Goal: Information Seeking & Learning: Get advice/opinions

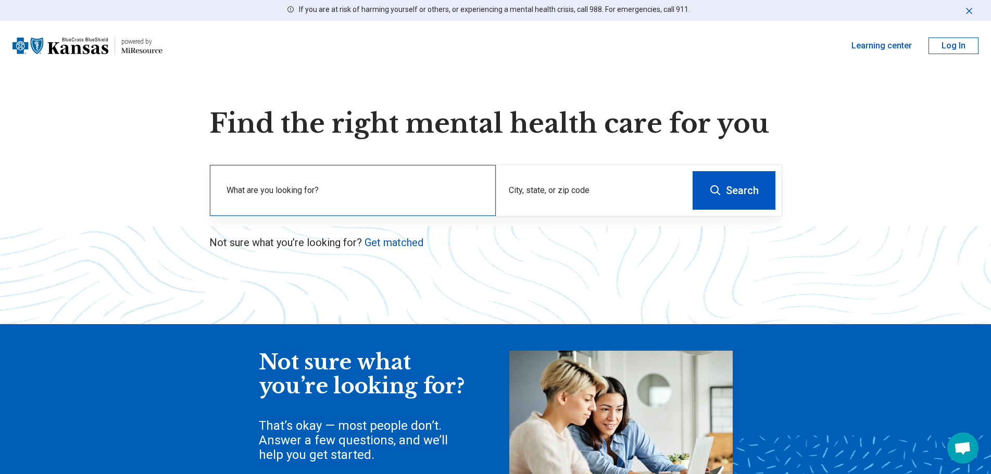
click at [341, 174] on div "What are you looking for?" at bounding box center [353, 190] width 286 height 51
click at [336, 187] on div "What are you looking for?" at bounding box center [353, 190] width 286 height 51
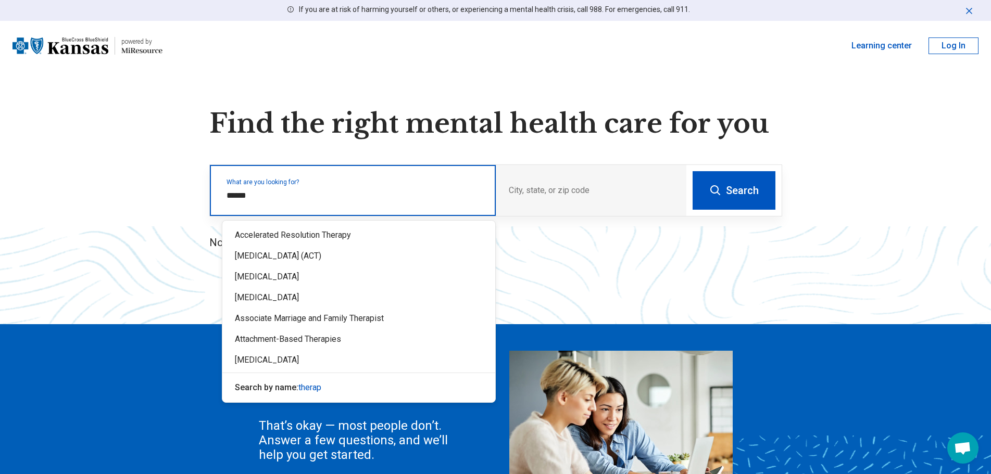
type input "*******"
drag, startPoint x: 325, startPoint y: 194, endPoint x: 228, endPoint y: 193, distance: 97.4
click at [228, 193] on input "*******" at bounding box center [354, 196] width 257 height 12
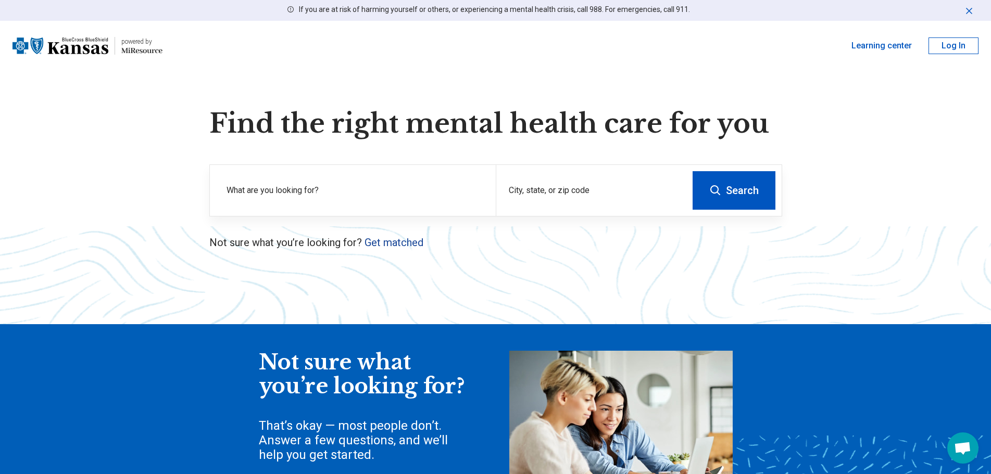
click at [398, 240] on link "Get matched" at bounding box center [393, 242] width 59 height 12
click at [400, 240] on link "Get matched" at bounding box center [393, 242] width 59 height 12
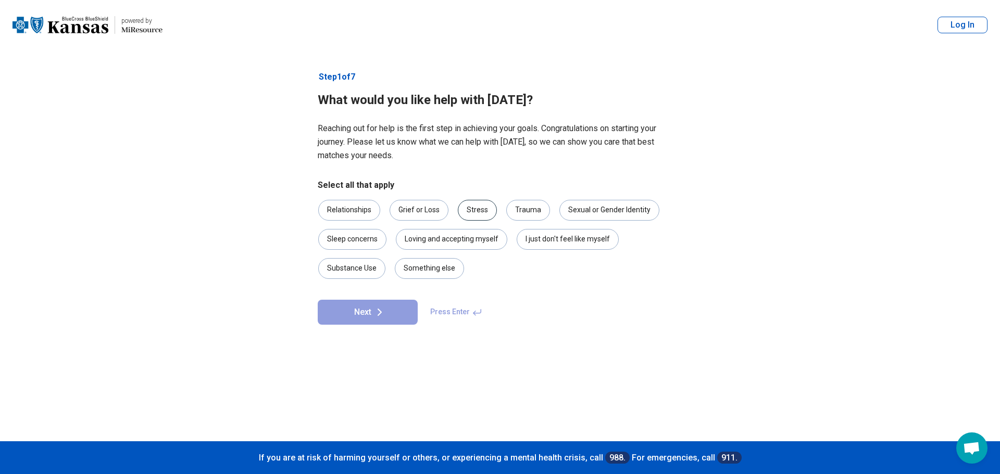
click at [489, 210] on div "Stress" at bounding box center [477, 210] width 39 height 21
click at [342, 221] on div "Relationships Grief or Loss Stress Trauma Sexual or Gender Identity Sleep conce…" at bounding box center [500, 239] width 364 height 79
click at [343, 218] on div "Relationships" at bounding box center [349, 210] width 62 height 21
click at [398, 308] on button "Next" at bounding box center [368, 312] width 100 height 25
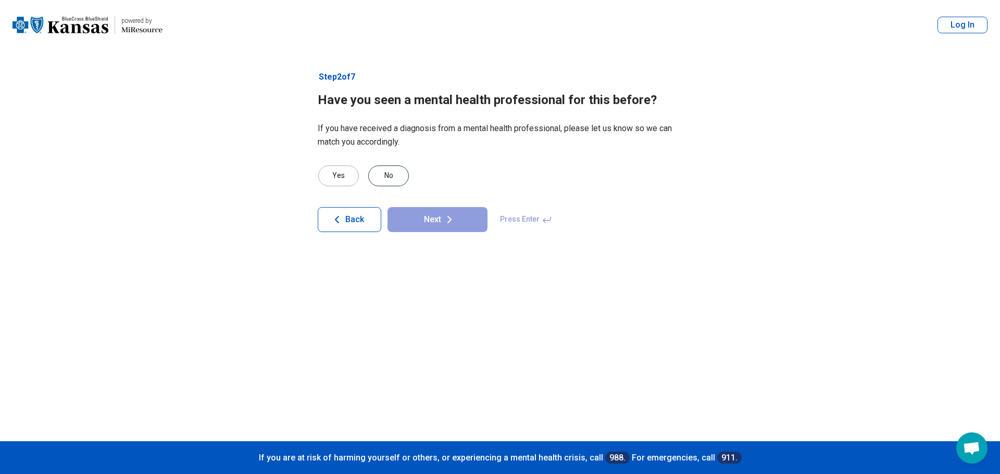
click at [394, 183] on div "No" at bounding box center [388, 176] width 41 height 21
click at [433, 219] on button "Next" at bounding box center [437, 219] width 100 height 25
click at [344, 178] on div "Yes" at bounding box center [338, 176] width 41 height 21
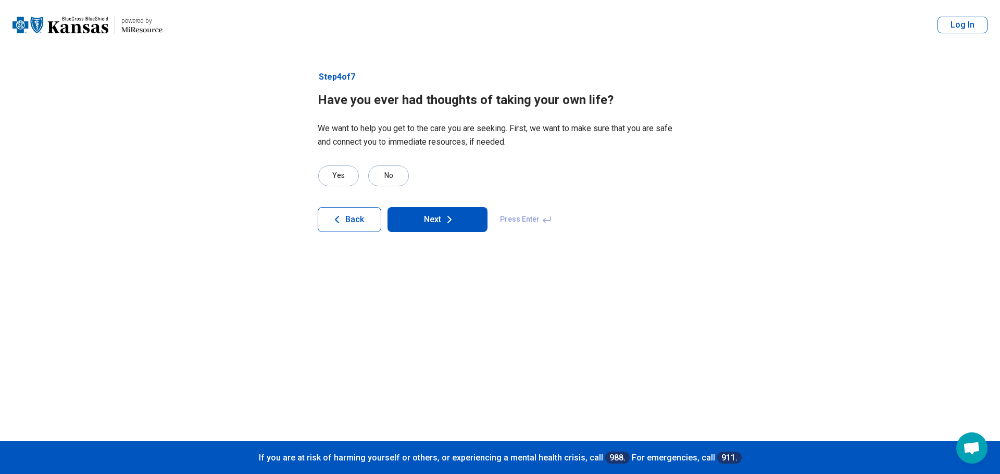
click at [434, 215] on button "Next" at bounding box center [437, 219] width 100 height 25
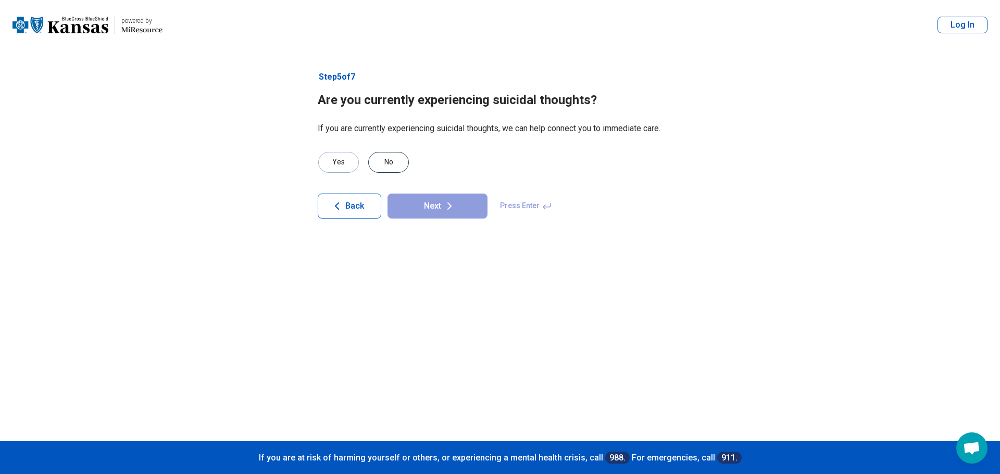
click at [385, 168] on div "No" at bounding box center [388, 162] width 41 height 21
click at [449, 204] on icon at bounding box center [449, 206] width 12 height 12
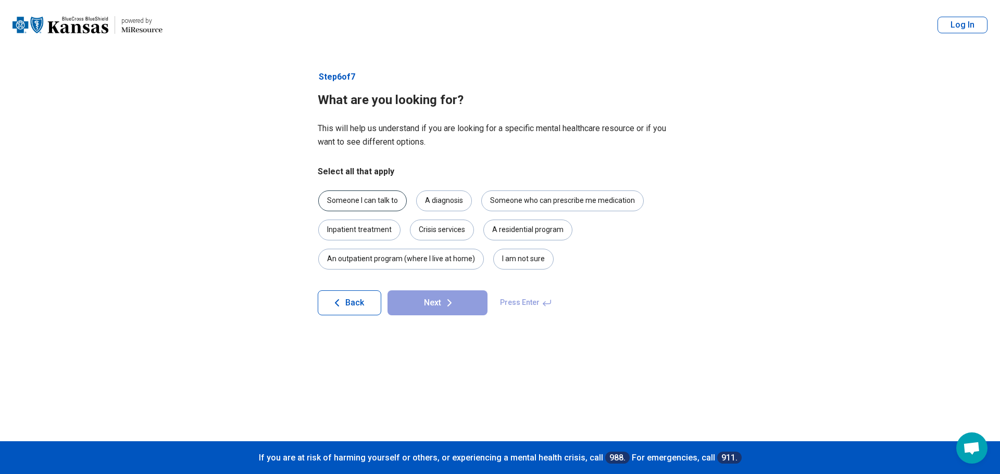
click at [373, 198] on div "Someone I can talk to" at bounding box center [362, 201] width 89 height 21
click at [526, 202] on div "Someone who can prescribe me medication" at bounding box center [562, 201] width 162 height 21
click at [471, 295] on button "Next" at bounding box center [437, 303] width 100 height 25
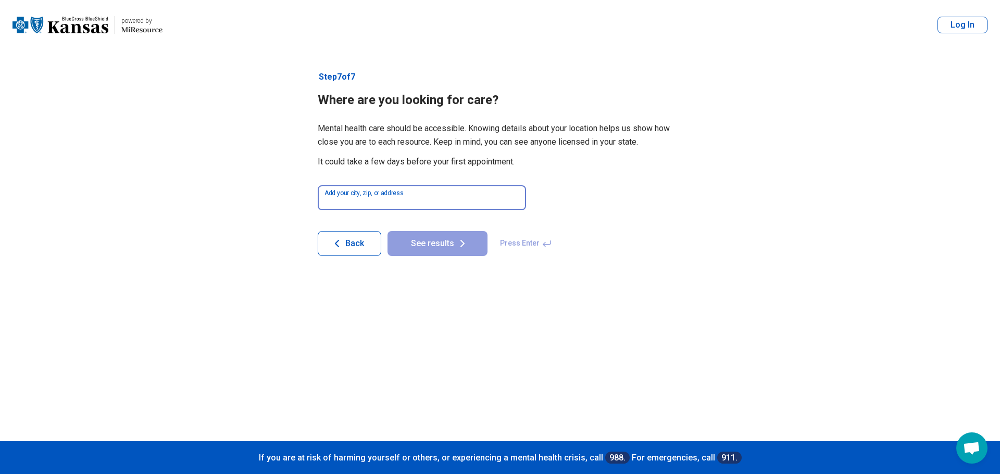
click at [367, 201] on input at bounding box center [422, 197] width 208 height 25
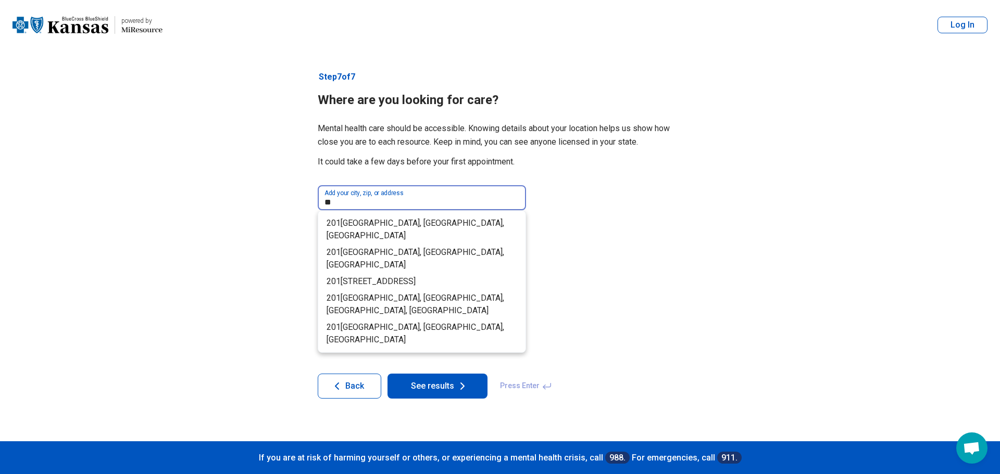
type input "*"
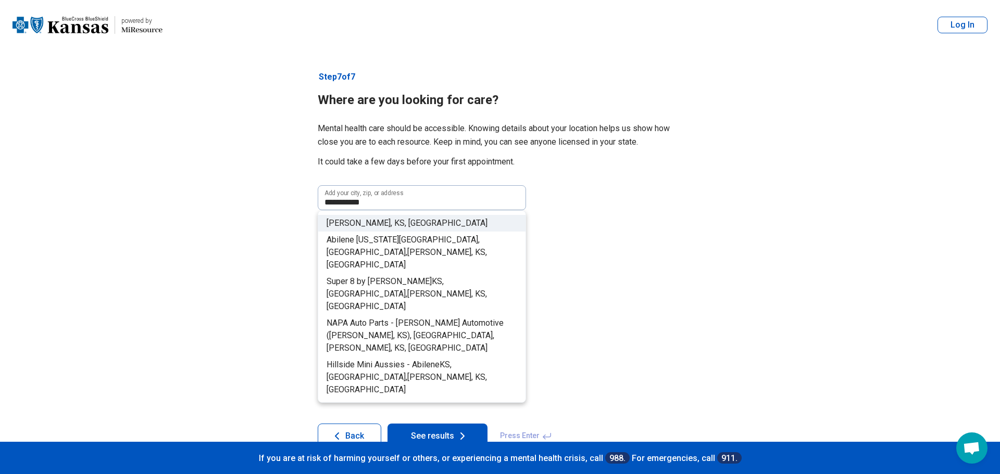
click at [394, 218] on span "KS" at bounding box center [399, 223] width 10 height 10
type input "**********"
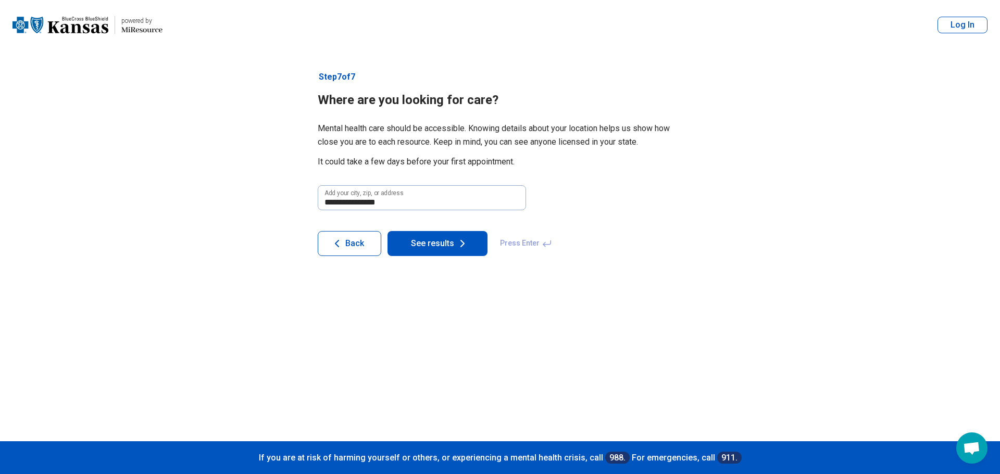
click at [428, 245] on button "See results" at bounding box center [437, 243] width 100 height 25
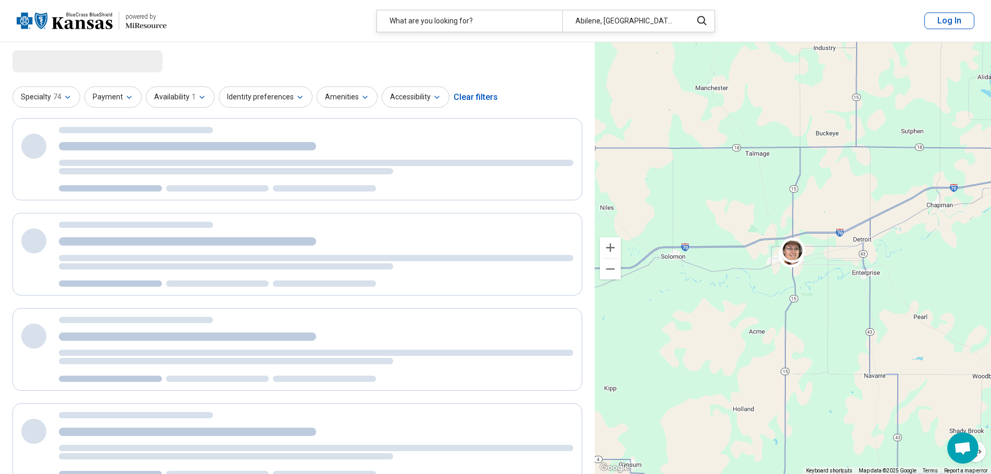
select select "***"
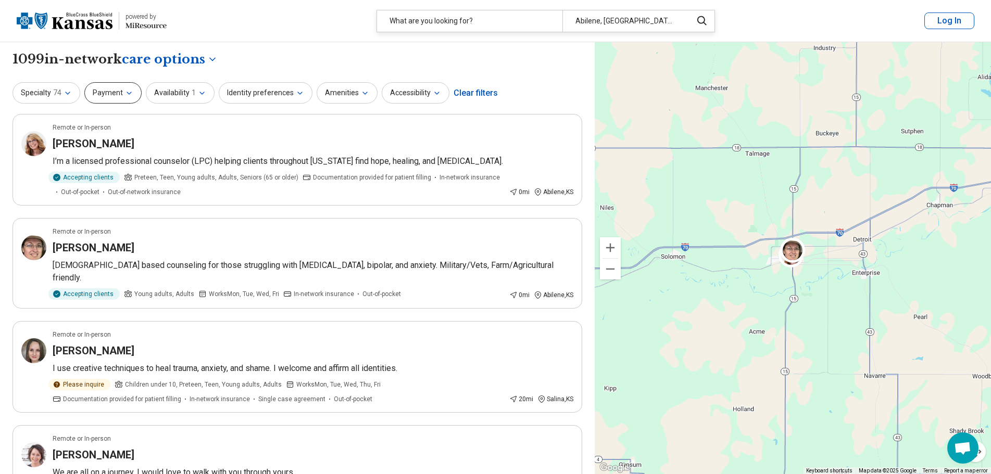
click at [119, 94] on button "Payment" at bounding box center [112, 92] width 57 height 21
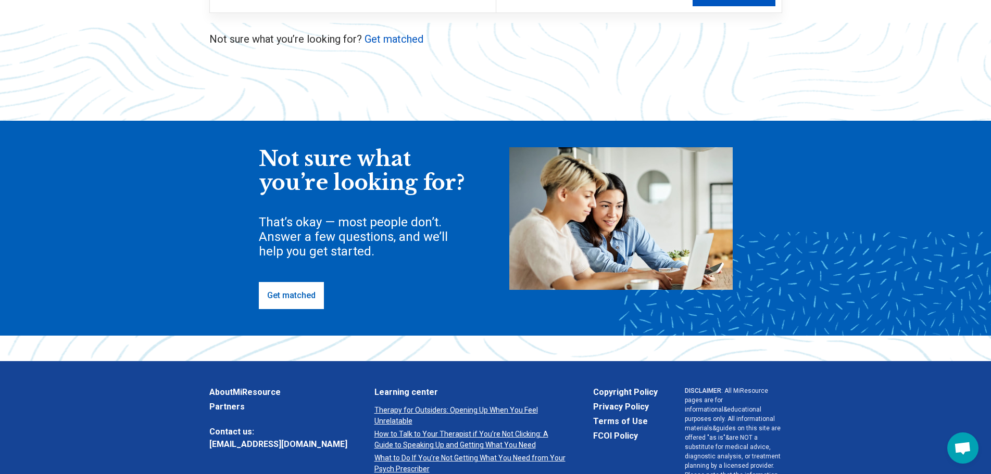
scroll to position [260, 0]
